Goal: Information Seeking & Learning: Learn about a topic

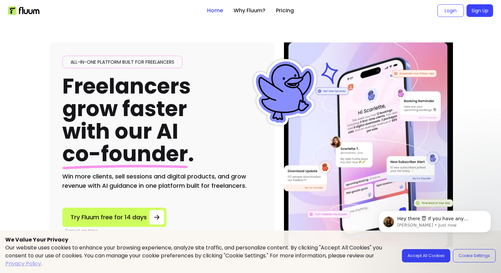
click at [436, 255] on body "Hey there 😇 If you have any question about what you can do with Fluum, I'm here…" at bounding box center [434, 233] width 127 height 68
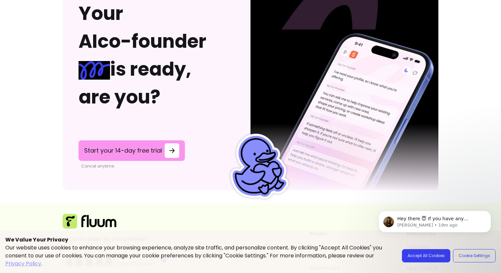
scroll to position [1678, 0]
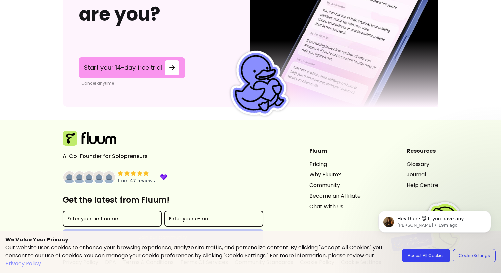
click at [309, 160] on link "Pricing" at bounding box center [334, 164] width 51 height 8
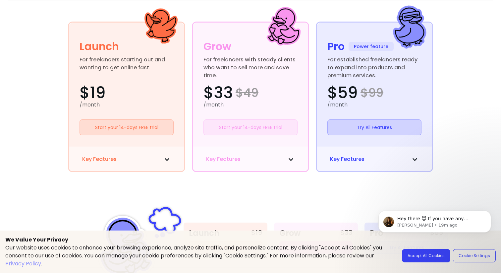
scroll to position [192, 0]
click at [428, 256] on body "Hey there 😇 If you have any question about what you can do with Fluum, I'm here…" at bounding box center [434, 233] width 127 height 68
click at [168, 160] on icon at bounding box center [167, 159] width 5 height 3
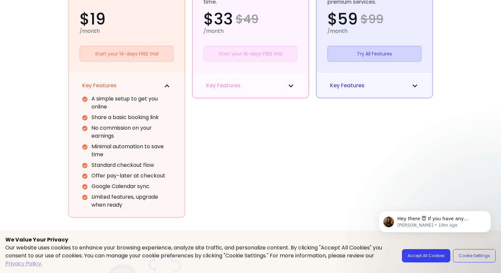
scroll to position [270, 0]
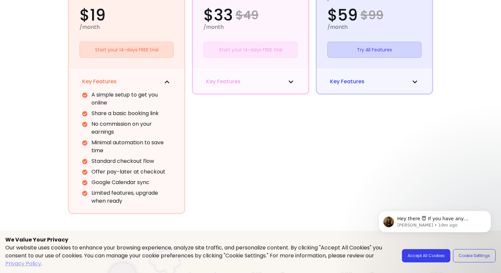
click at [291, 81] on icon at bounding box center [290, 81] width 5 height 5
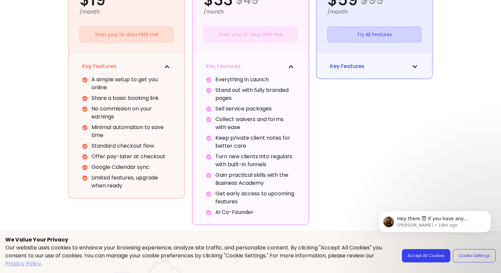
scroll to position [286, 0]
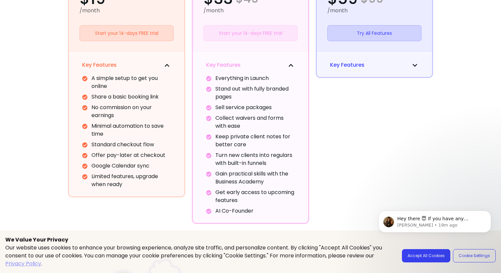
click at [415, 64] on icon at bounding box center [414, 65] width 5 height 5
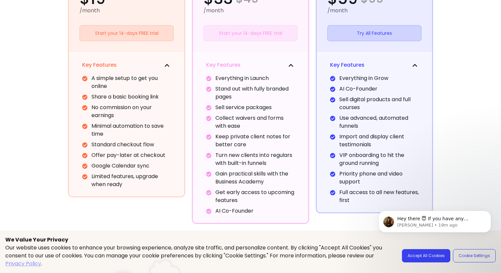
click at [311, 83] on div "Launch For freelancers starting out and wanting to get online fast. $19 /month …" at bounding box center [250, 75] width 365 height 296
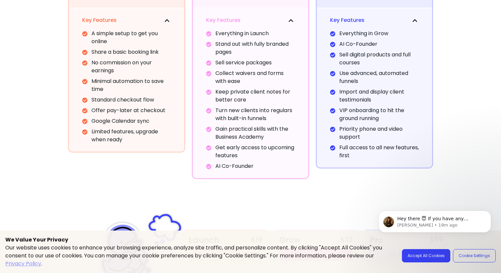
scroll to position [331, 0]
click at [427, 254] on body "Hey there 😇 If you have any question about what you can do with Fluum, I'm here…" at bounding box center [434, 233] width 127 height 68
click at [490, 213] on icon "Dismiss notification" at bounding box center [489, 212] width 4 height 4
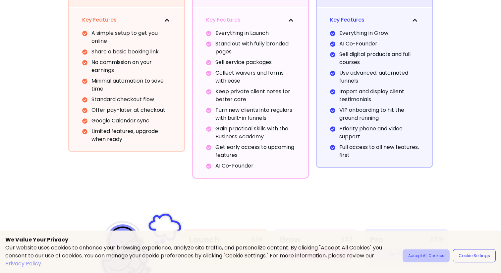
click at [433, 252] on button "Accept All Cookies" at bounding box center [425, 255] width 47 height 13
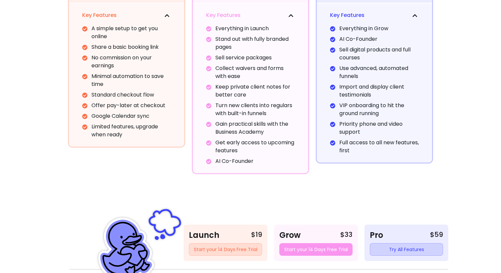
scroll to position [338, 0]
